Goal: Task Accomplishment & Management: Manage account settings

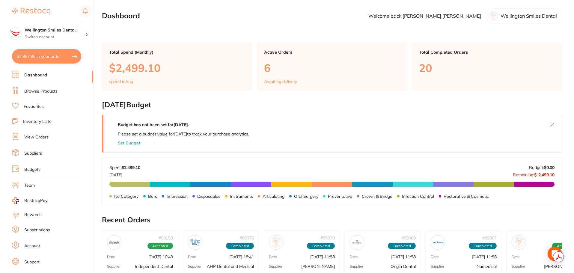
click at [28, 59] on button "$2,857.96 in your order" at bounding box center [46, 56] width 69 height 14
checkbox input "true"
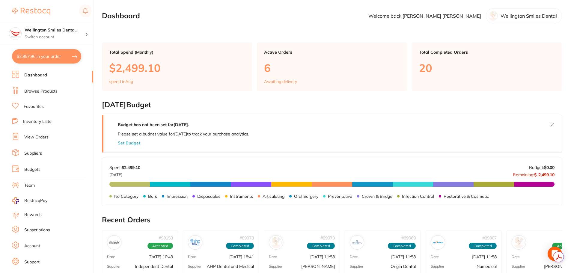
checkbox input "true"
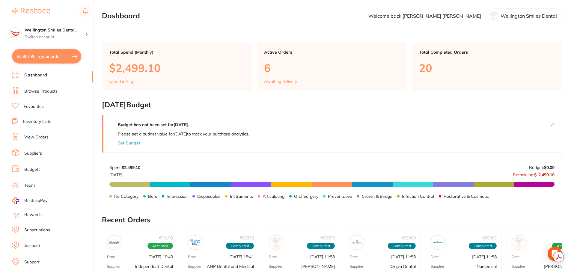
checkbox input "true"
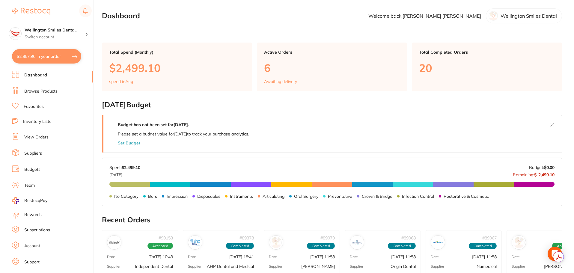
checkbox input "true"
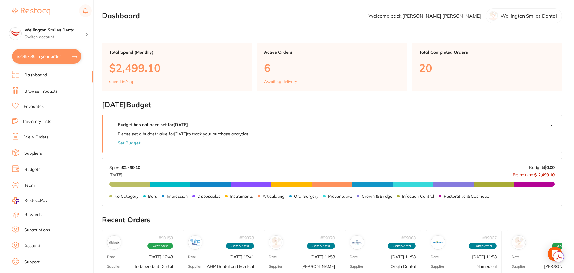
checkbox input "true"
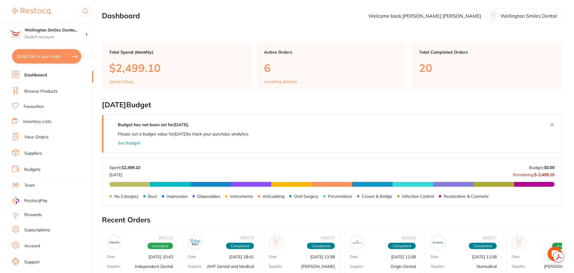
checkbox input "true"
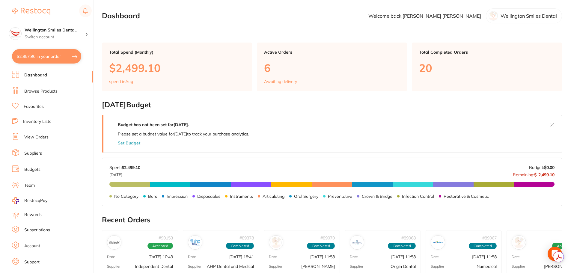
checkbox input "true"
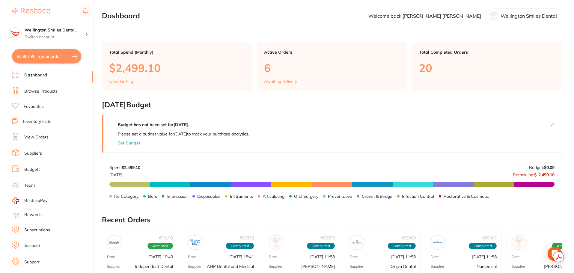
checkbox input "true"
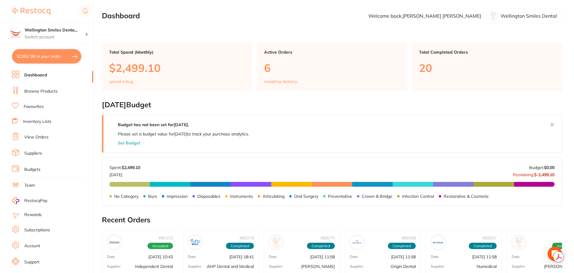
checkbox input "true"
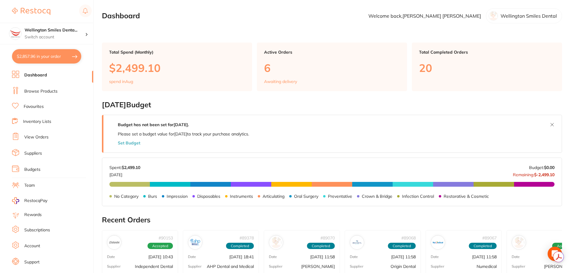
checkbox input "true"
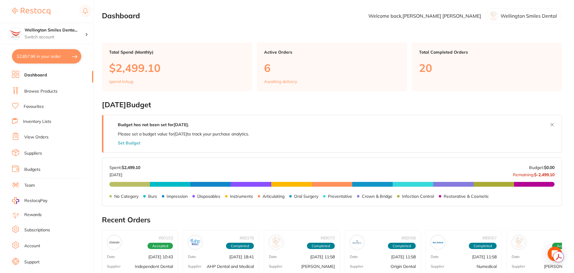
checkbox input "true"
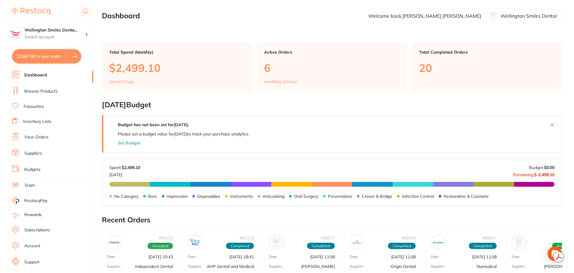
checkbox input "true"
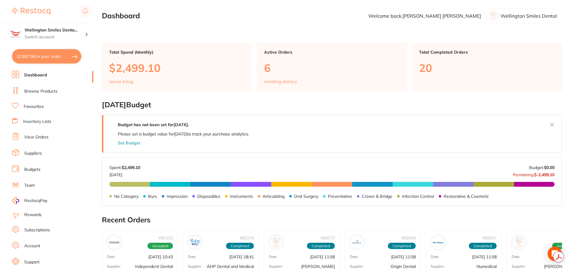
checkbox input "true"
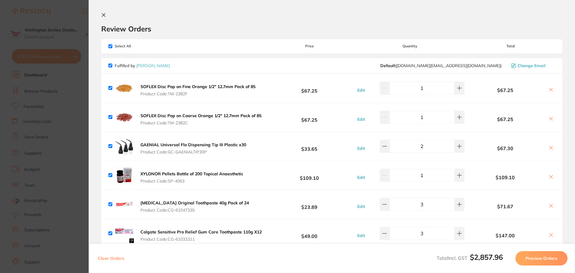
click at [551, 178] on button at bounding box center [551, 177] width 8 height 6
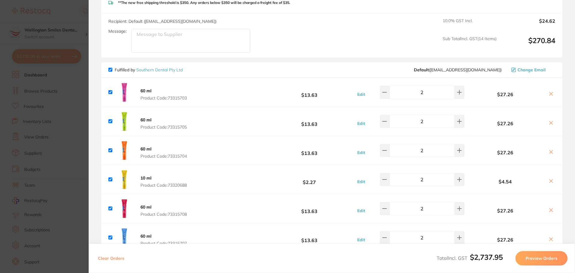
scroll to position [1108, 0]
click at [550, 91] on icon at bounding box center [551, 93] width 5 height 5
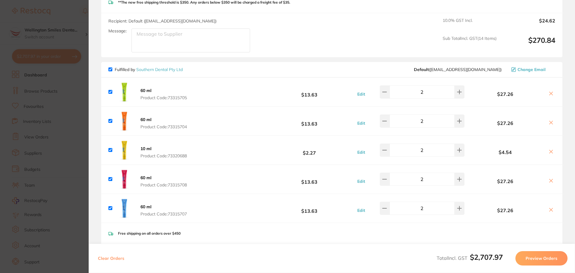
click at [550, 91] on icon at bounding box center [551, 93] width 5 height 5
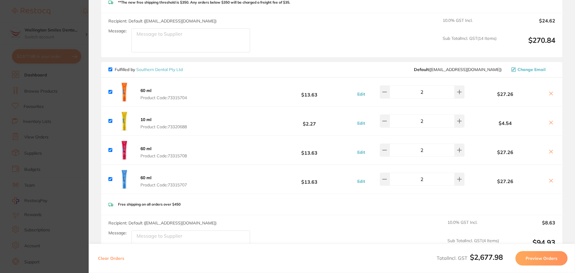
click at [549, 91] on icon at bounding box center [551, 93] width 5 height 5
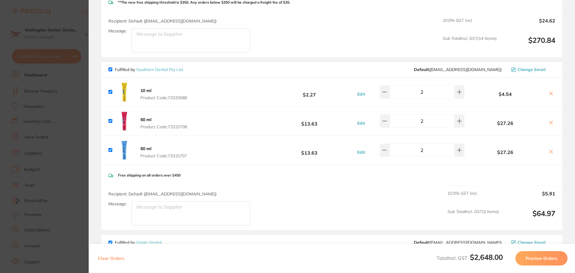
click at [550, 92] on icon at bounding box center [551, 93] width 3 height 3
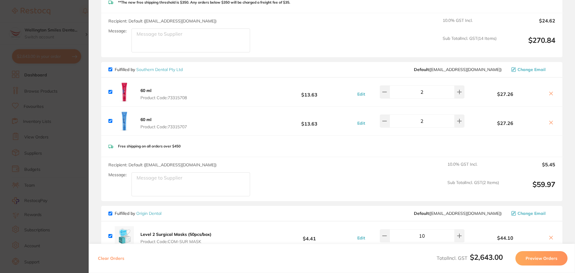
click at [550, 92] on icon at bounding box center [551, 93] width 3 height 3
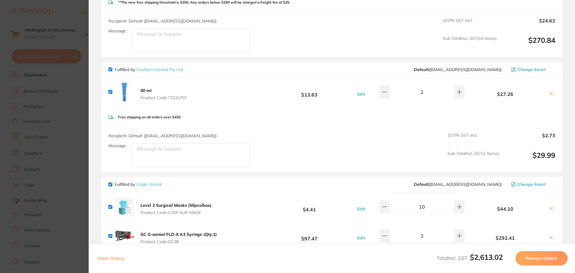
click at [550, 92] on icon at bounding box center [551, 93] width 3 height 3
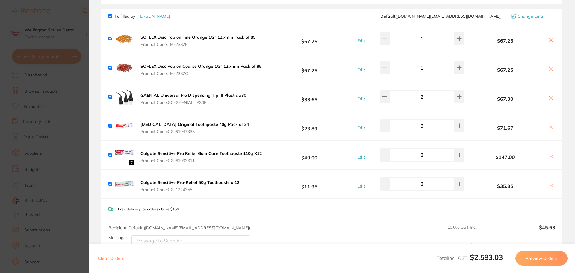
scroll to position [0, 0]
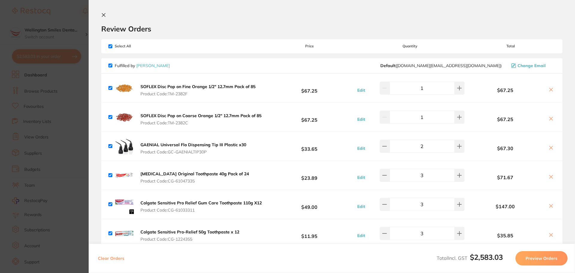
click at [70, 111] on section "Update RRP Set your pre negotiated price for this item. Item Agreed RRP (excl. …" at bounding box center [287, 136] width 575 height 273
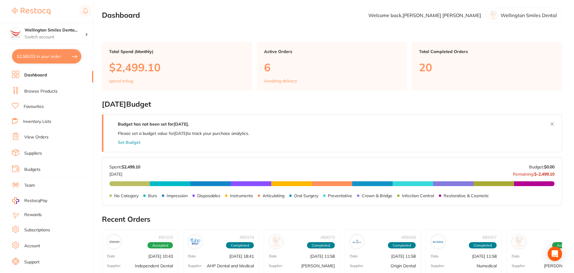
click at [63, 55] on button "$2,583.03 in your order" at bounding box center [46, 56] width 69 height 14
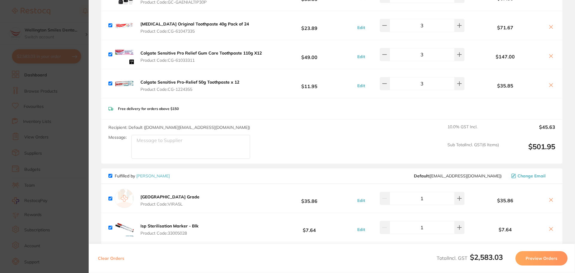
scroll to position [300, 0]
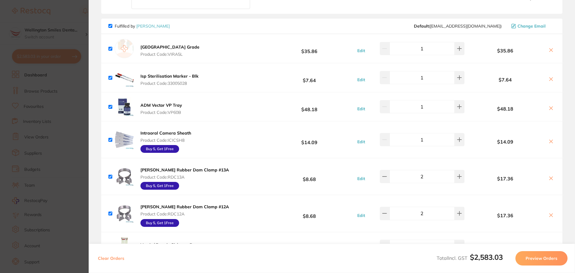
click at [196, 53] on div "Viraclean Hospital Grade Product Code: VIRA5L $35.86 Edit 1 $35.86" at bounding box center [331, 48] width 461 height 29
click at [186, 47] on b "[GEOGRAPHIC_DATA] Grade" at bounding box center [169, 46] width 59 height 5
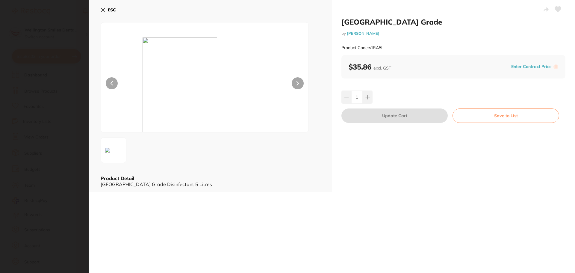
click at [101, 8] on icon at bounding box center [103, 9] width 5 height 5
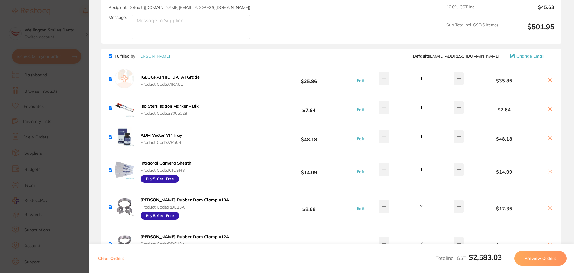
scroll to position [210, 0]
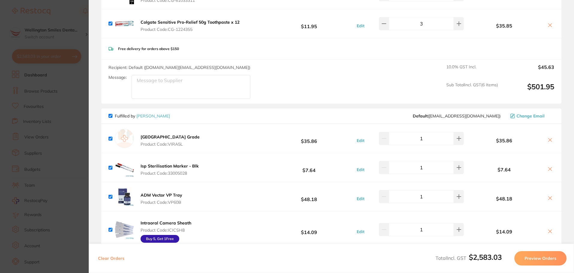
click at [186, 137] on b "[GEOGRAPHIC_DATA] Grade" at bounding box center [169, 136] width 59 height 5
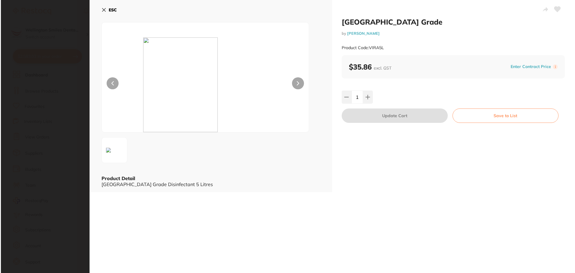
scroll to position [0, 0]
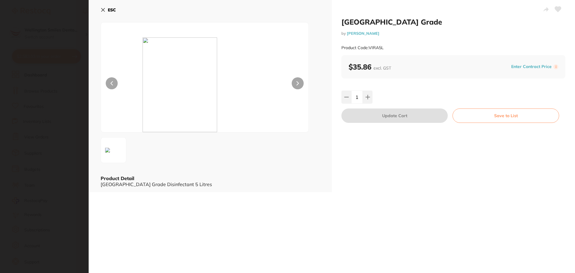
click at [104, 12] on button "ESC" at bounding box center [108, 10] width 15 height 10
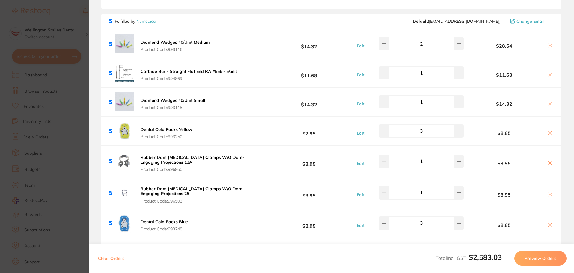
scroll to position [689, 0]
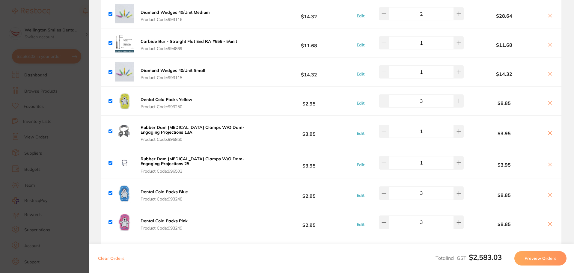
click at [548, 101] on icon at bounding box center [549, 102] width 3 height 3
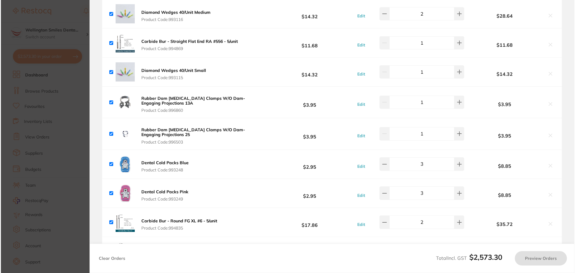
scroll to position [0, 0]
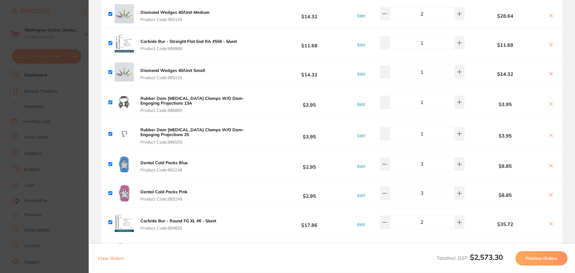
click at [550, 164] on icon at bounding box center [551, 165] width 3 height 3
click at [550, 102] on icon at bounding box center [551, 103] width 3 height 3
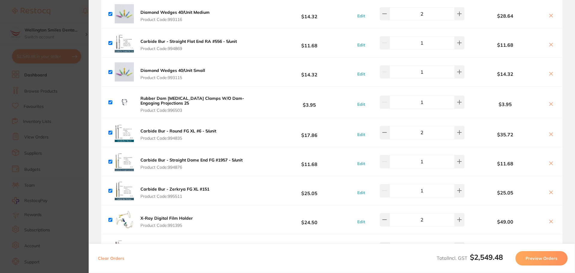
click at [550, 102] on icon at bounding box center [551, 103] width 3 height 3
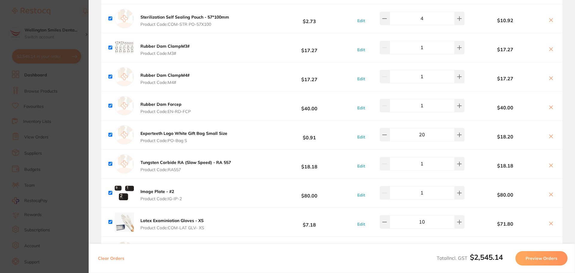
scroll to position [1378, 0]
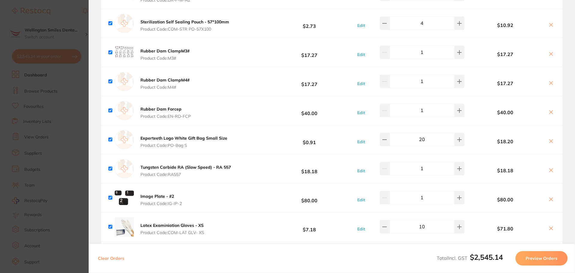
click at [551, 139] on icon at bounding box center [551, 141] width 5 height 5
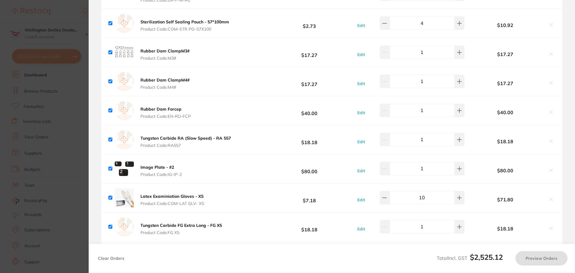
checkbox input "true"
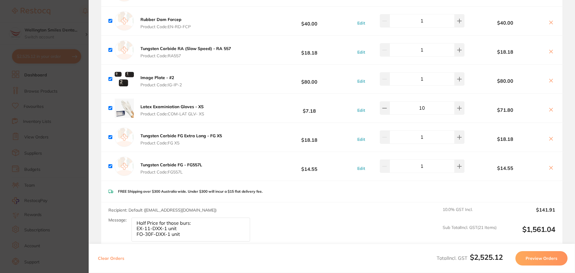
scroll to position [1468, 0]
click at [46, 162] on section "Update RRP Set your pre negotiated price for this item. Item Agreed RRP (excl. …" at bounding box center [287, 136] width 575 height 273
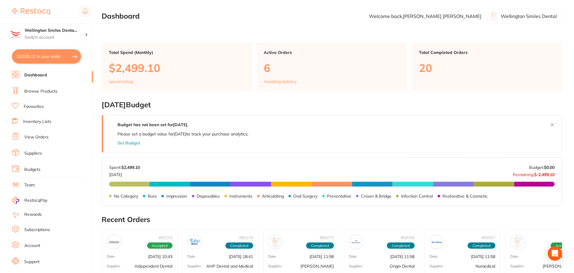
scroll to position [1, 0]
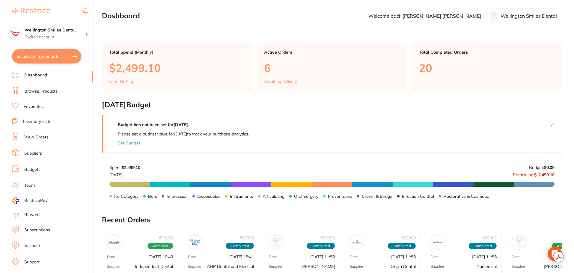
click at [41, 89] on link "Browse Products" at bounding box center [40, 91] width 33 height 6
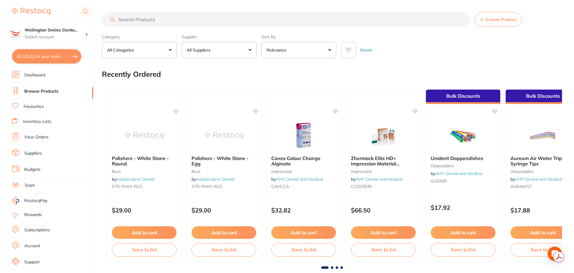
click at [164, 25] on input "search" at bounding box center [286, 19] width 368 height 15
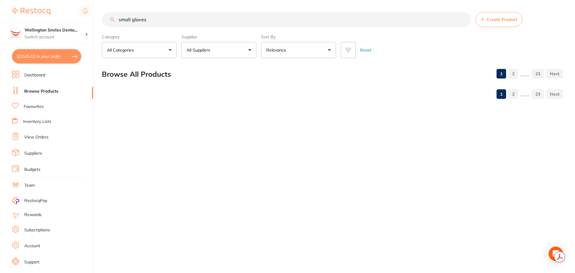
click at [229, 57] on button "All Suppliers" at bounding box center [219, 50] width 75 height 16
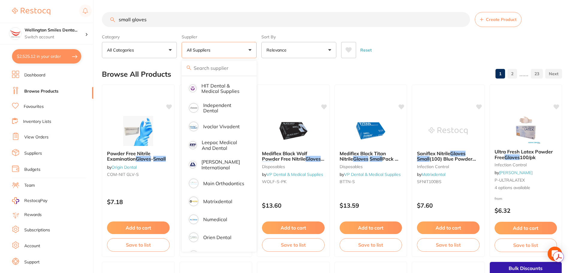
scroll to position [300, 0]
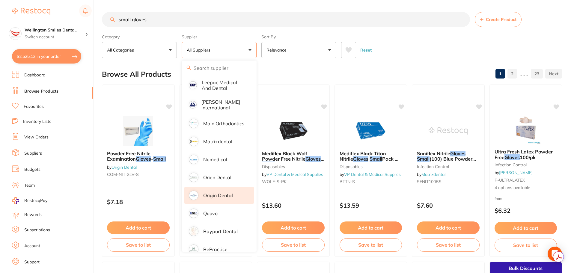
click at [223, 193] on p "Origin Dental" at bounding box center [218, 195] width 30 height 5
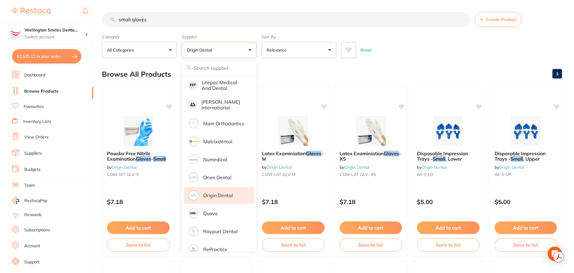
click at [394, 52] on div "Reset" at bounding box center [449, 47] width 216 height 21
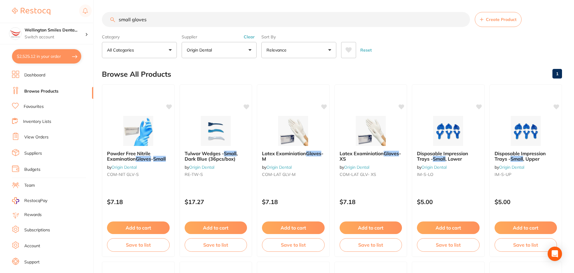
scroll to position [0, 0]
drag, startPoint x: 151, startPoint y: 19, endPoint x: 119, endPoint y: 26, distance: 33.1
click at [119, 26] on input "small gloves" at bounding box center [286, 19] width 368 height 15
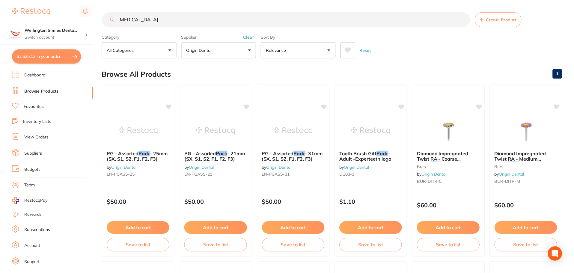
scroll to position [319, 0]
click at [224, 49] on button "Origin Dental" at bounding box center [219, 50] width 75 height 16
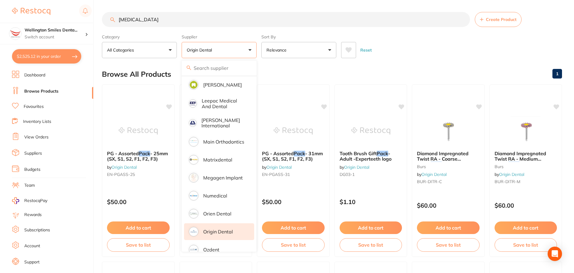
drag, startPoint x: 241, startPoint y: 32, endPoint x: 242, endPoint y: 35, distance: 3.8
click at [241, 31] on section "ice pack Create Product Category All Categories All Categories burs instruments…" at bounding box center [332, 35] width 460 height 46
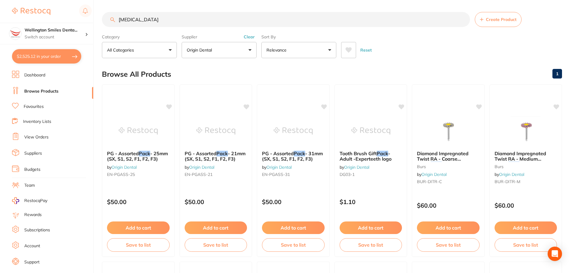
click at [250, 34] on button "Clear" at bounding box center [249, 36] width 15 height 5
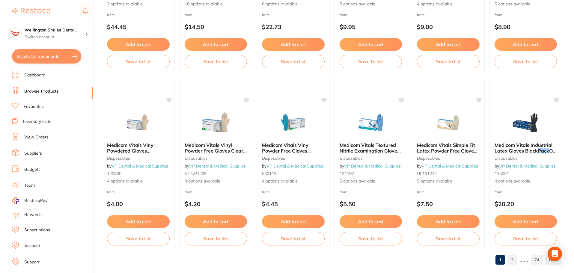
scroll to position [1431, 0]
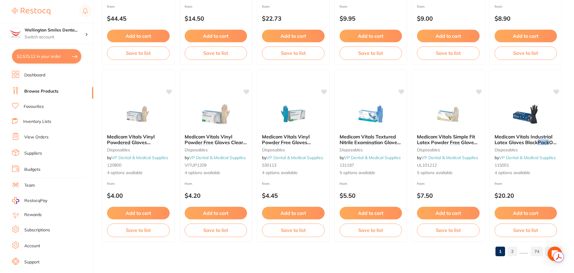
click at [515, 253] on link "2" at bounding box center [512, 251] width 10 height 12
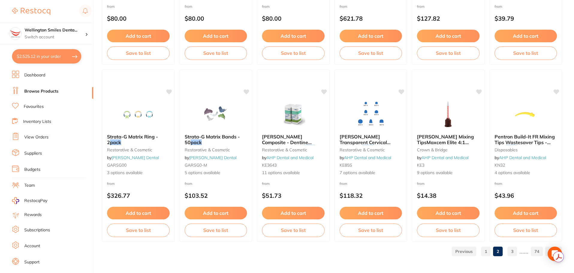
click at [514, 251] on link "3" at bounding box center [512, 251] width 10 height 12
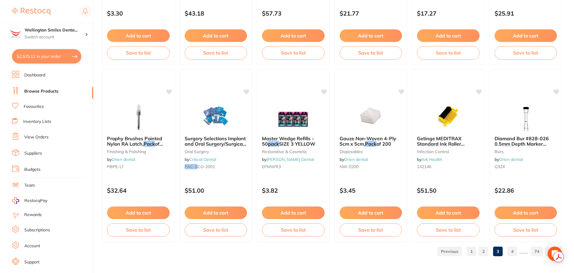
click at [512, 247] on link "4" at bounding box center [512, 251] width 10 height 12
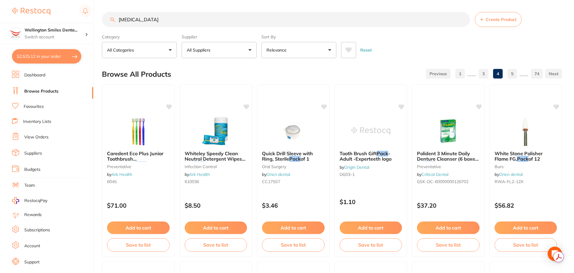
scroll to position [0, 0]
drag, startPoint x: 140, startPoint y: 19, endPoint x: 114, endPoint y: 23, distance: 26.9
click at [114, 23] on input "ice pack" at bounding box center [286, 19] width 368 height 15
type input "cool"
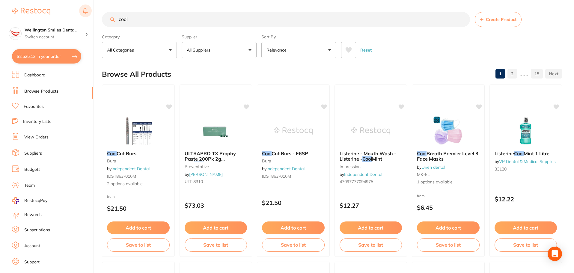
scroll to position [0, 0]
drag, startPoint x: 99, startPoint y: 13, endPoint x: 89, endPoint y: 11, distance: 10.6
click at [89, 11] on div "$2,525.12 Wellington Smiles Denta... Switch account Wellington Smiles Dental $2…" at bounding box center [287, 136] width 574 height 273
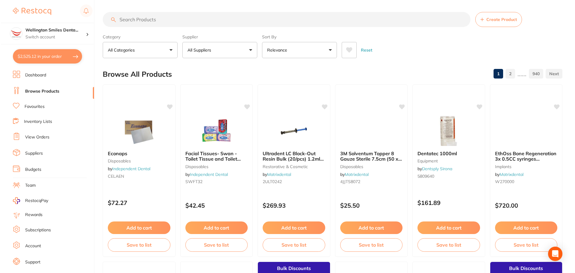
scroll to position [410, 0]
click at [25, 57] on button "$2,525.12 in your order" at bounding box center [46, 56] width 69 height 14
checkbox input "true"
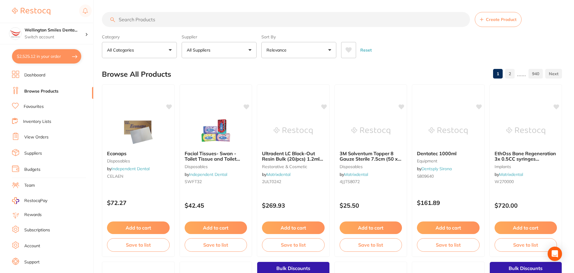
checkbox input "true"
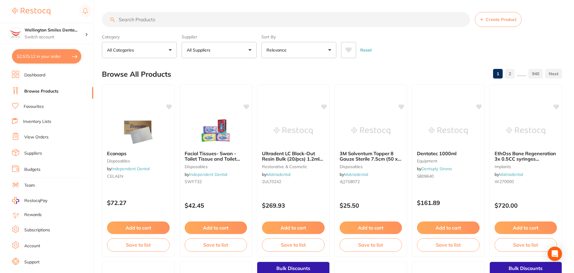
checkbox input "true"
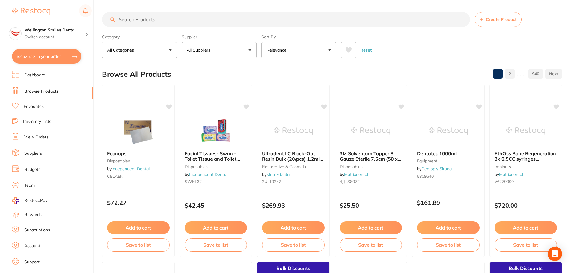
checkbox input "true"
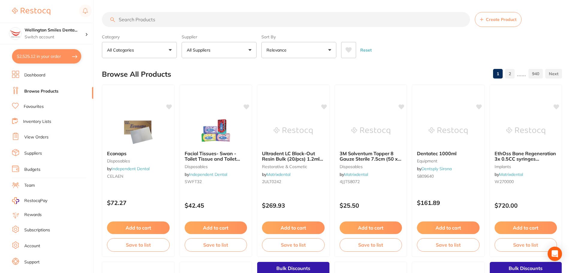
checkbox input "true"
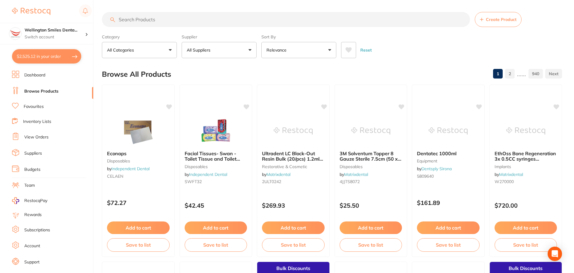
checkbox input "true"
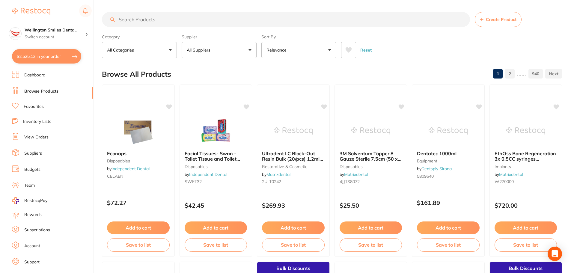
checkbox input "true"
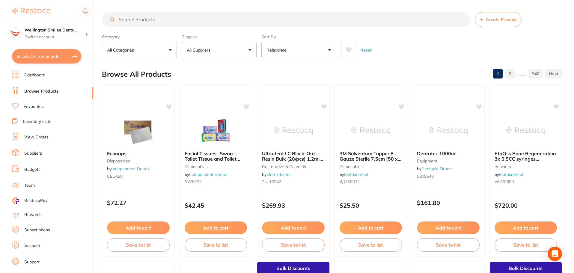
checkbox input "true"
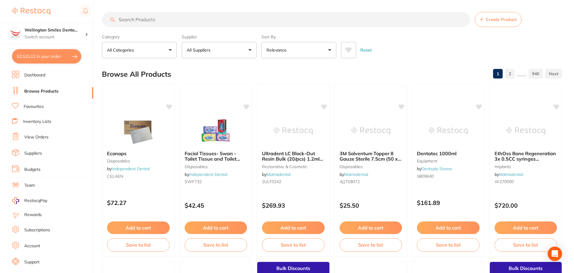
checkbox input "true"
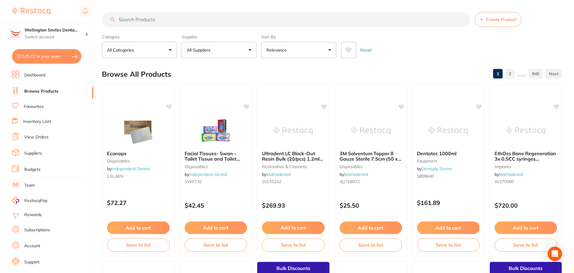
checkbox input "true"
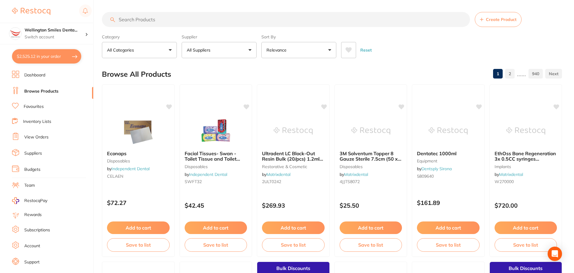
checkbox input "true"
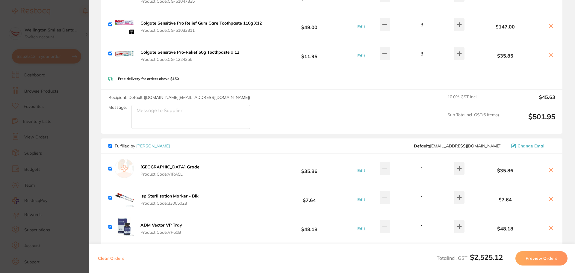
scroll to position [270, 0]
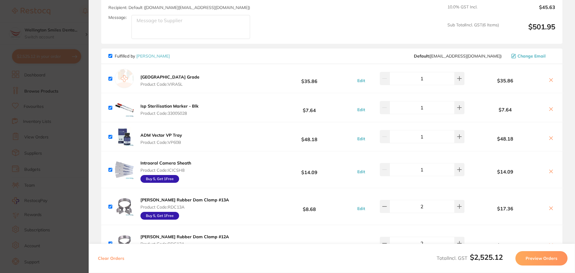
click at [549, 110] on icon at bounding box center [551, 109] width 5 height 5
checkbox input "false"
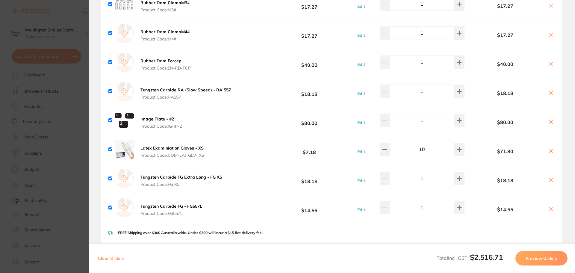
scroll to position [1408, 0]
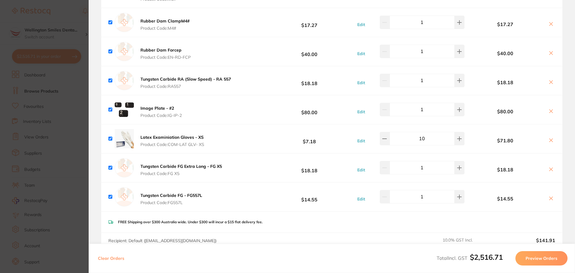
click at [186, 134] on b "Latex Examiniation Gloves - XS" at bounding box center [171, 136] width 63 height 5
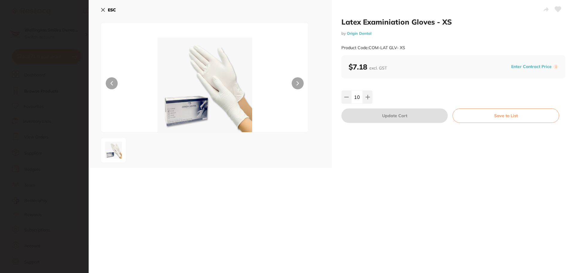
click at [105, 9] on icon at bounding box center [103, 9] width 5 height 5
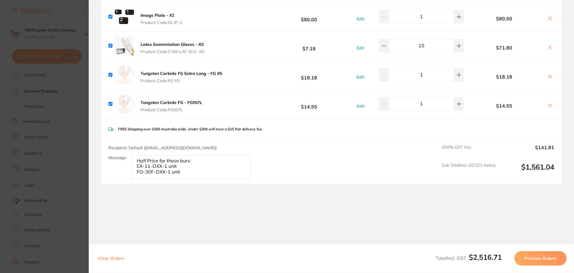
scroll to position [1502, 0]
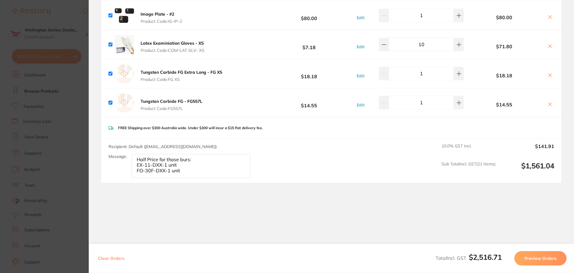
click at [76, 142] on section "Update RRP Set your pre negotiated price for this item. Item Agreed RRP (excl. …" at bounding box center [287, 136] width 574 height 273
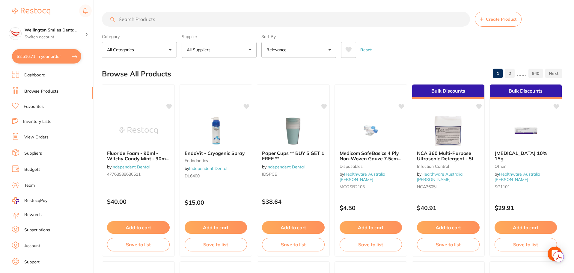
scroll to position [0, 0]
click at [232, 53] on button "All Suppliers" at bounding box center [219, 50] width 75 height 16
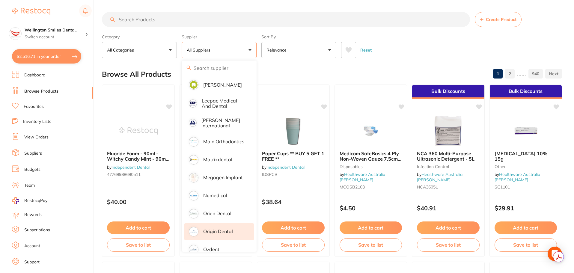
click at [222, 229] on p "Origin Dental" at bounding box center [218, 231] width 30 height 5
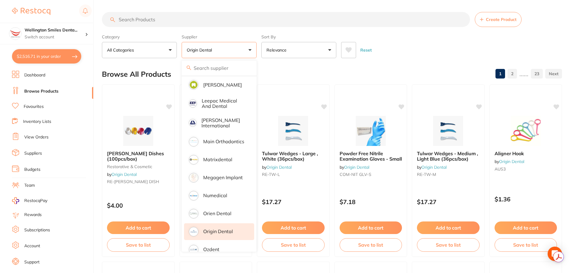
click at [160, 22] on input "search" at bounding box center [286, 19] width 368 height 15
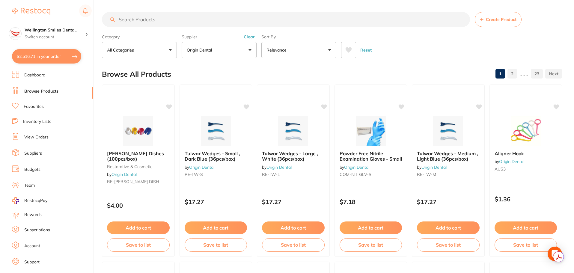
click at [164, 19] on input "search" at bounding box center [286, 19] width 368 height 15
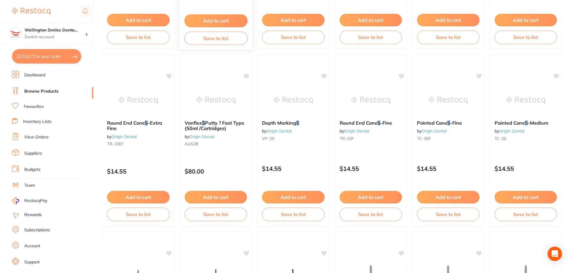
scroll to position [210, 0]
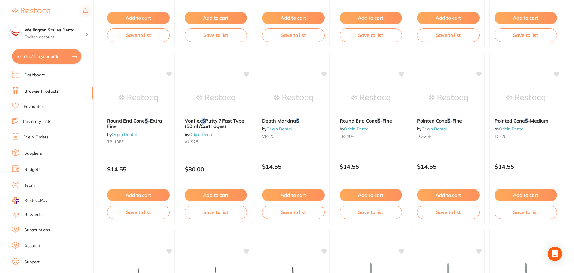
type input "s gloves"
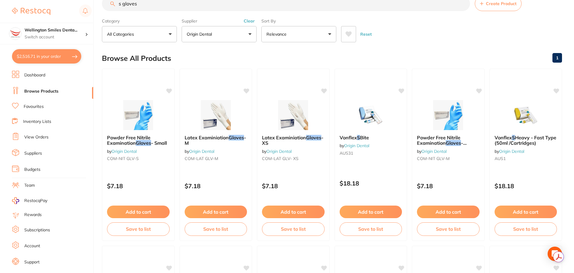
scroll to position [0, 0]
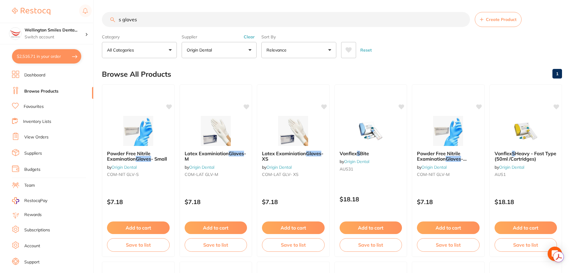
click at [249, 37] on button "Clear" at bounding box center [249, 36] width 15 height 5
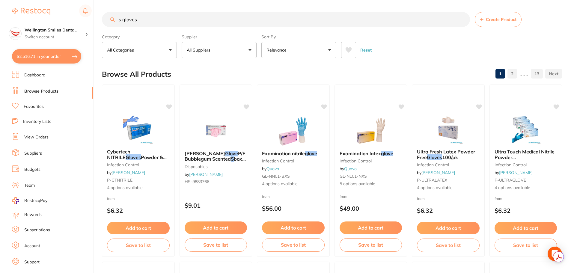
scroll to position [0, 0]
drag, startPoint x: 140, startPoint y: 21, endPoint x: 114, endPoint y: 24, distance: 25.3
click at [114, 24] on input "s gloves" at bounding box center [286, 19] width 368 height 15
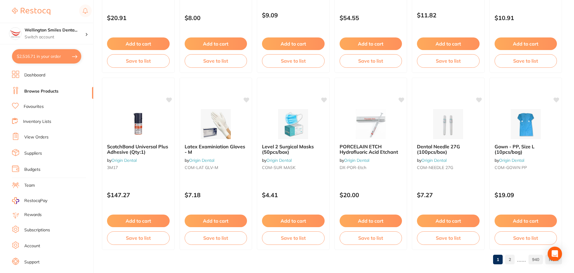
scroll to position [1431, 0]
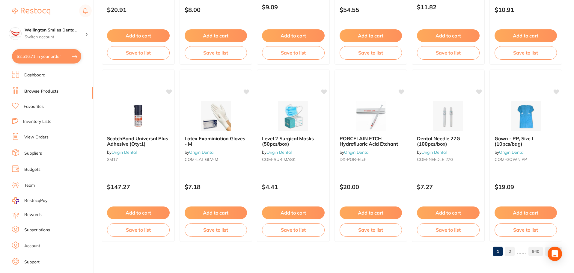
click at [52, 140] on li "View Orders" at bounding box center [52, 137] width 81 height 9
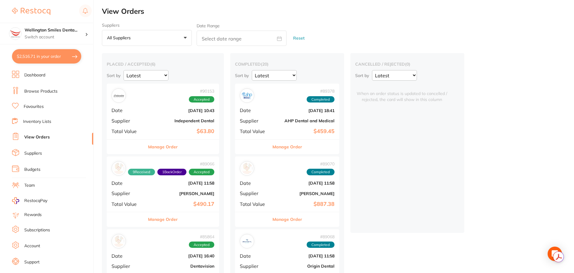
click at [154, 152] on button "Manage Order" at bounding box center [163, 147] width 30 height 14
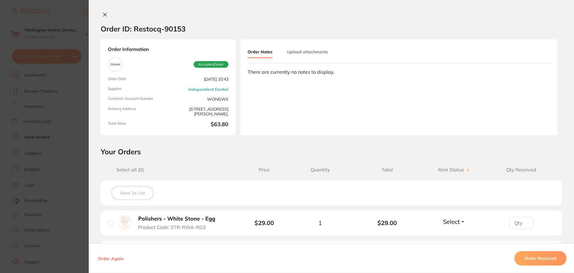
click at [104, 16] on icon at bounding box center [104, 14] width 5 height 5
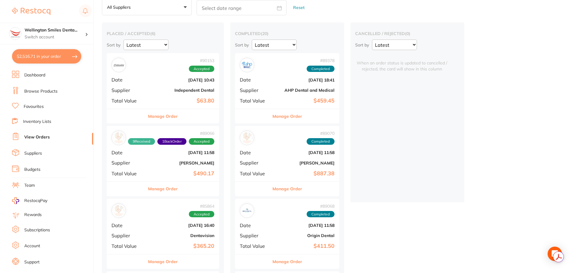
scroll to position [60, 0]
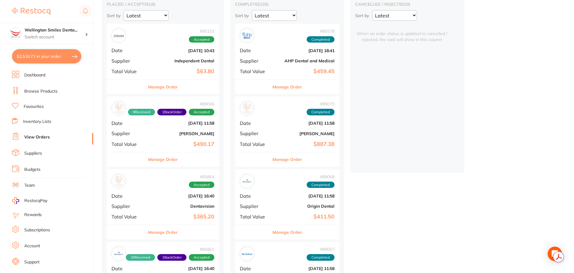
click at [168, 160] on button "Manage Order" at bounding box center [163, 159] width 30 height 14
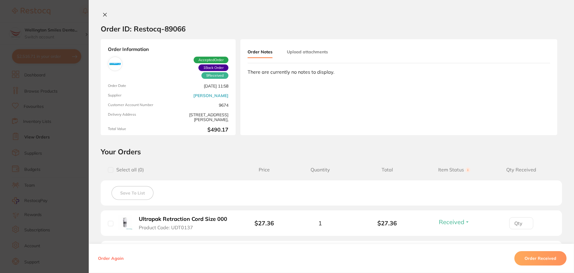
click at [105, 16] on icon at bounding box center [104, 14] width 3 height 3
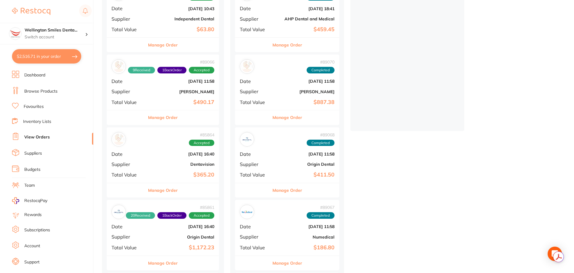
scroll to position [120, 0]
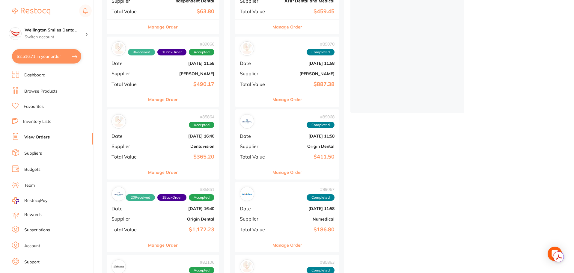
click at [173, 171] on button "Manage Order" at bounding box center [163, 172] width 30 height 14
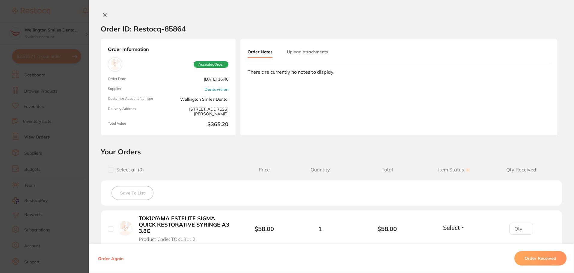
click at [104, 13] on icon at bounding box center [104, 14] width 5 height 5
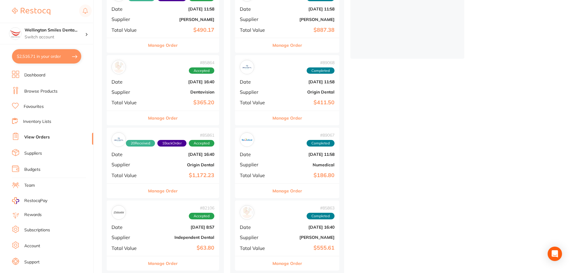
scroll to position [180, 0]
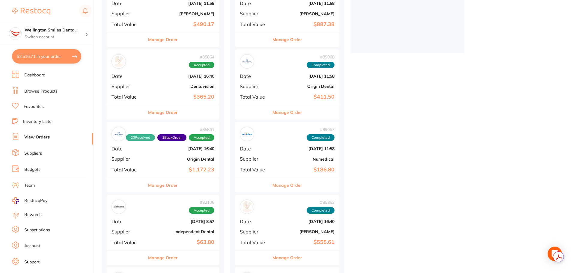
click at [174, 184] on button "Manage Order" at bounding box center [163, 185] width 30 height 14
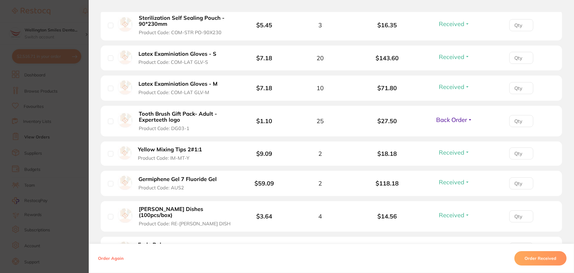
scroll to position [599, 0]
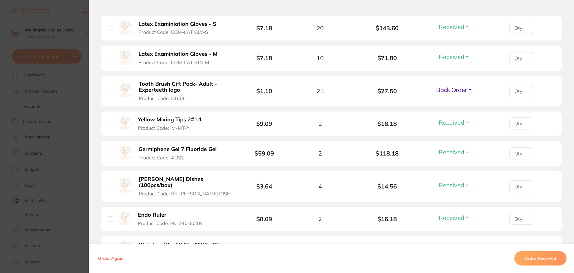
click at [468, 86] on button "Back Order" at bounding box center [454, 89] width 40 height 7
click at [458, 86] on span "Back Order" at bounding box center [451, 89] width 31 height 7
click at [451, 87] on span "Back Order" at bounding box center [451, 89] width 31 height 7
click at [451, 100] on span "Received" at bounding box center [453, 102] width 15 height 4
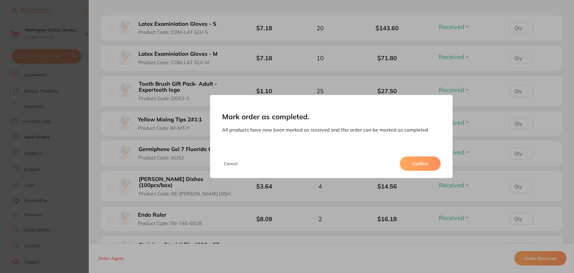
click at [421, 163] on button "Confirm" at bounding box center [420, 163] width 41 height 14
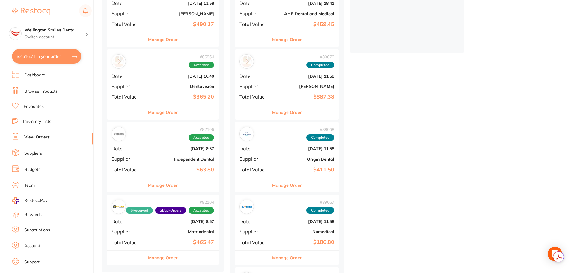
click at [185, 187] on div "Manage Order" at bounding box center [163, 185] width 112 height 15
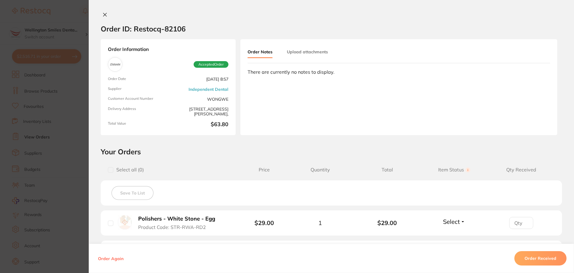
click at [78, 63] on section "Order ID: Restocq- 82106 Order Information Accepted Order Order Date Jun 4 2025…" at bounding box center [287, 136] width 574 height 273
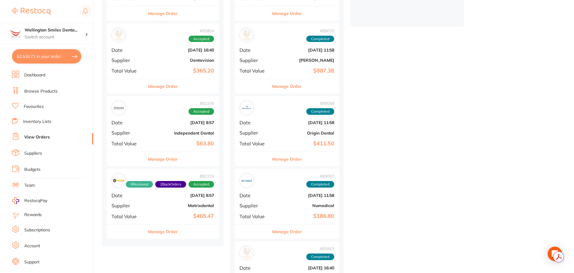
scroll to position [270, 0]
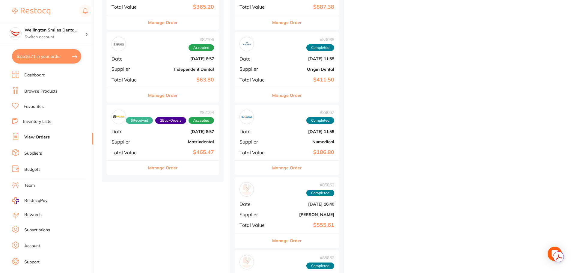
click at [176, 170] on button "Manage Order" at bounding box center [163, 168] width 30 height 14
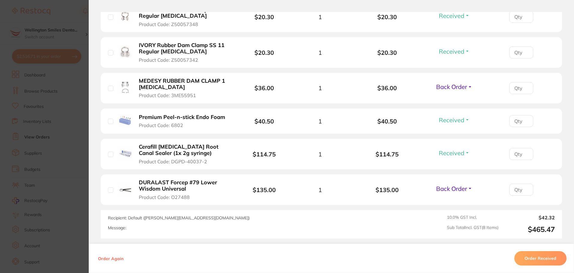
scroll to position [300, 0]
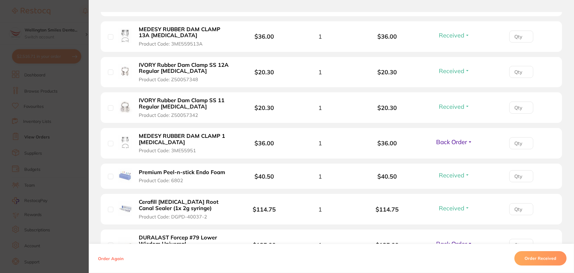
click at [78, 244] on section "Order ID: Restocq- 82104 Order Information 6 Received 2 Back Orders Accepted Or…" at bounding box center [287, 136] width 574 height 273
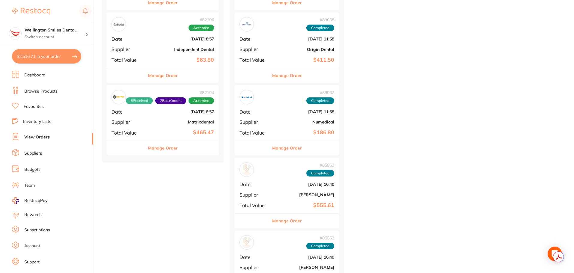
scroll to position [300, 0]
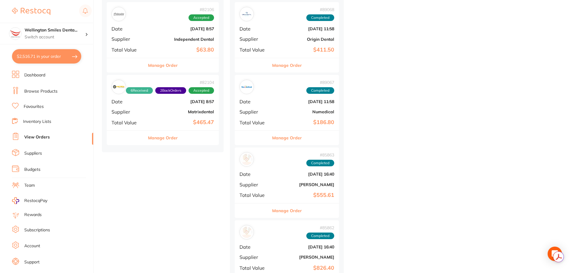
click at [168, 140] on button "Manage Order" at bounding box center [163, 138] width 30 height 14
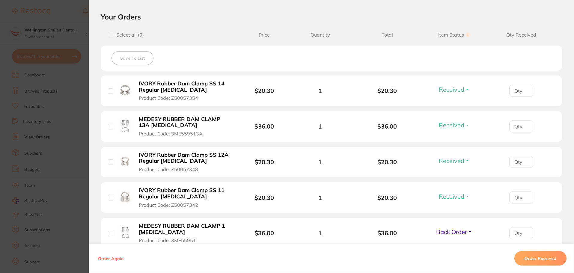
scroll to position [300, 0]
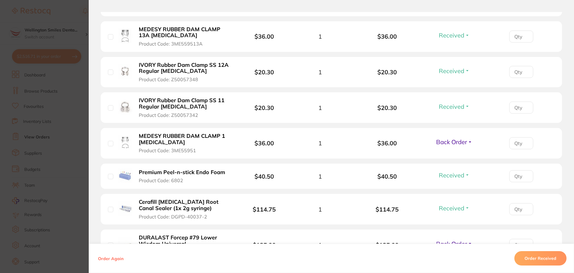
click at [465, 142] on span "Back Order" at bounding box center [451, 141] width 31 height 7
click at [453, 155] on span "Received" at bounding box center [453, 154] width 15 height 4
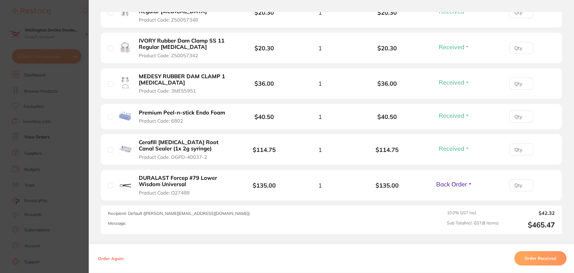
scroll to position [359, 0]
click at [455, 182] on span "Back Order" at bounding box center [451, 183] width 31 height 7
click at [450, 196] on span "Received" at bounding box center [453, 196] width 15 height 4
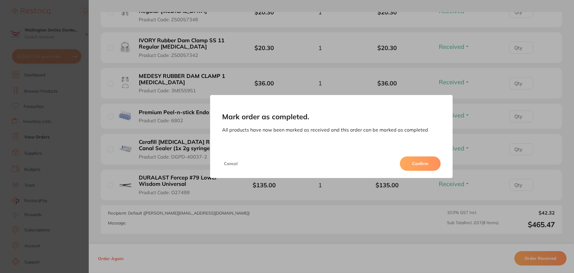
click at [426, 164] on button "Confirm" at bounding box center [420, 163] width 41 height 14
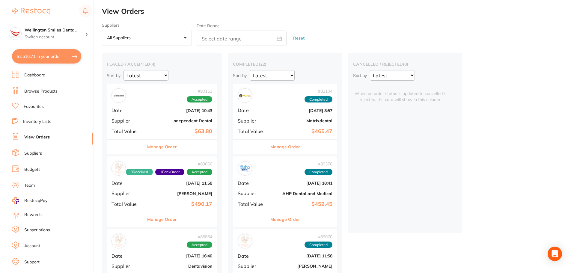
click at [300, 149] on button "Manage Order" at bounding box center [285, 147] width 30 height 14
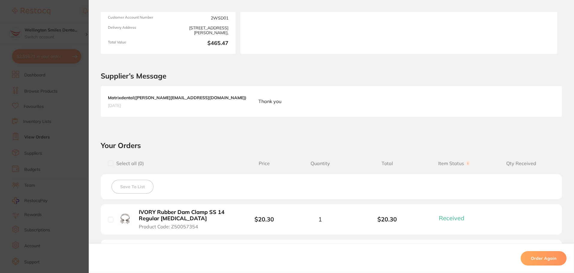
scroll to position [30, 0]
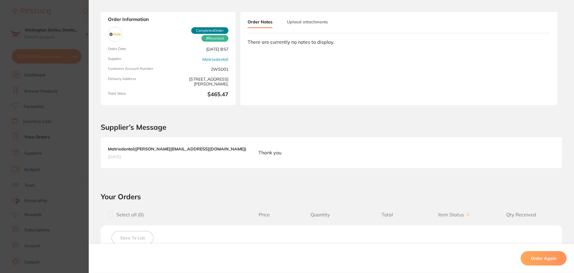
click at [82, 45] on section "Order ID: Restocq- 82104 Order Information 8 Received Completed Order Order Dat…" at bounding box center [287, 136] width 574 height 273
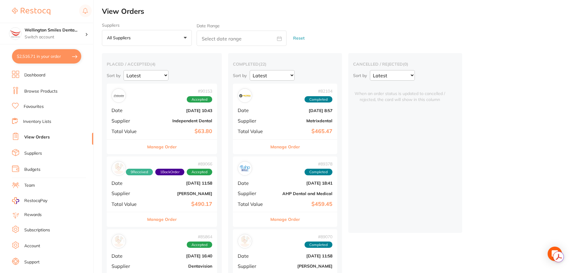
click at [186, 146] on div "Manage Order" at bounding box center [162, 146] width 110 height 15
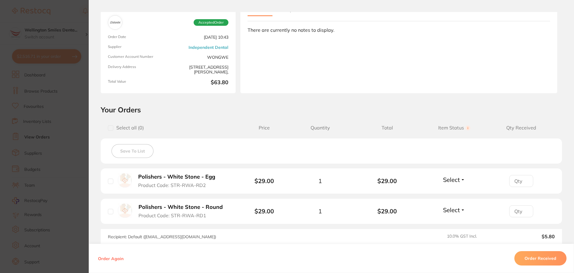
scroll to position [90, 0]
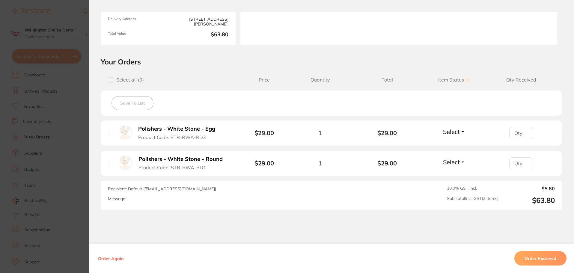
click at [549, 259] on button "Order Received" at bounding box center [540, 258] width 52 height 14
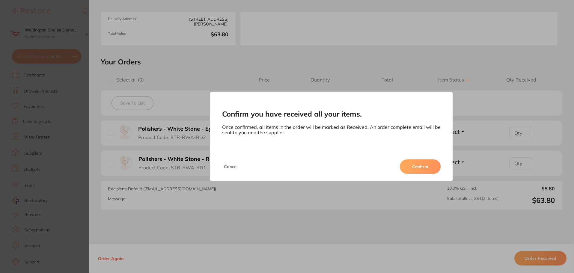
click at [409, 167] on button "Confirm" at bounding box center [420, 166] width 41 height 14
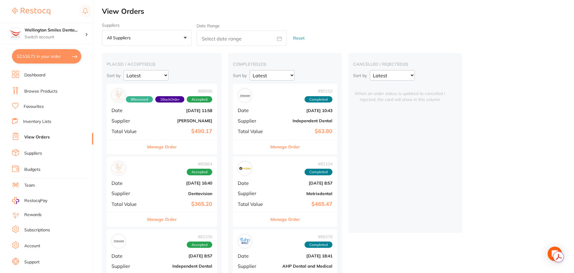
scroll to position [120, 0]
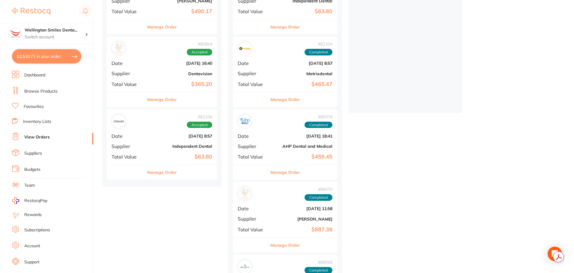
click at [160, 175] on button "Manage Order" at bounding box center [162, 172] width 30 height 14
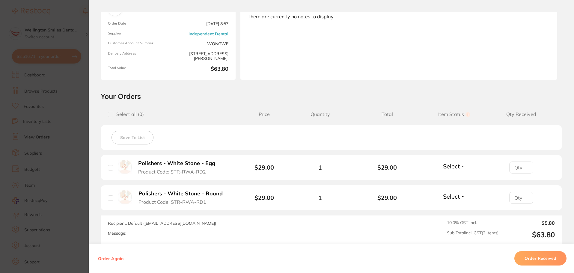
scroll to position [90, 0]
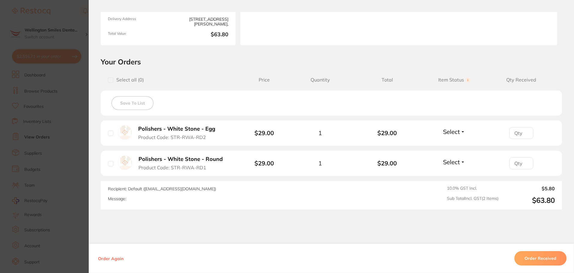
click at [548, 263] on button "Order Received" at bounding box center [540, 258] width 52 height 14
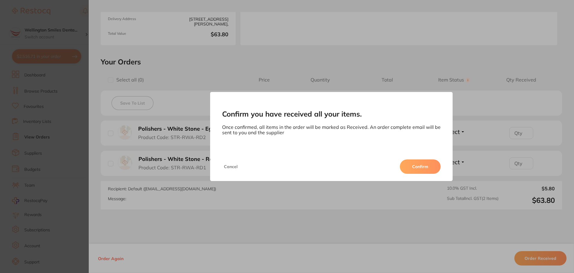
click at [414, 164] on button "Confirm" at bounding box center [420, 166] width 41 height 14
